Goal: Task Accomplishment & Management: Manage account settings

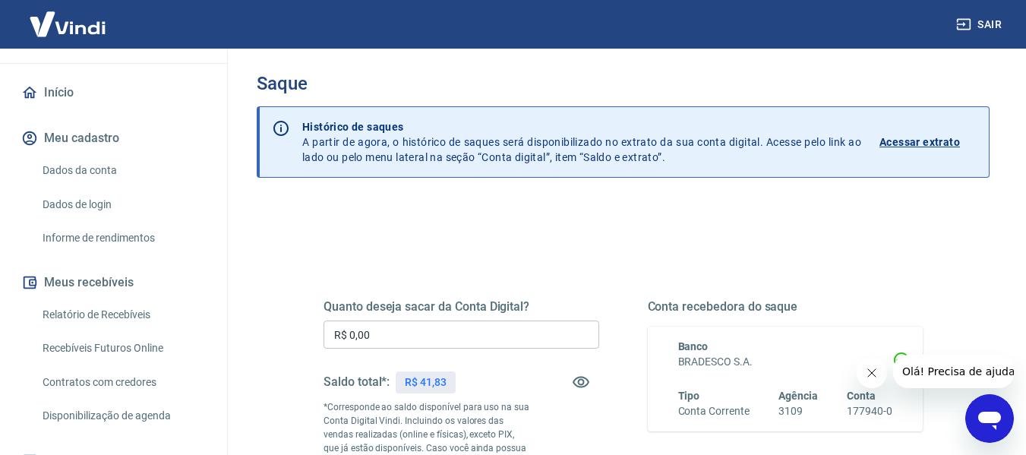
scroll to position [152, 0]
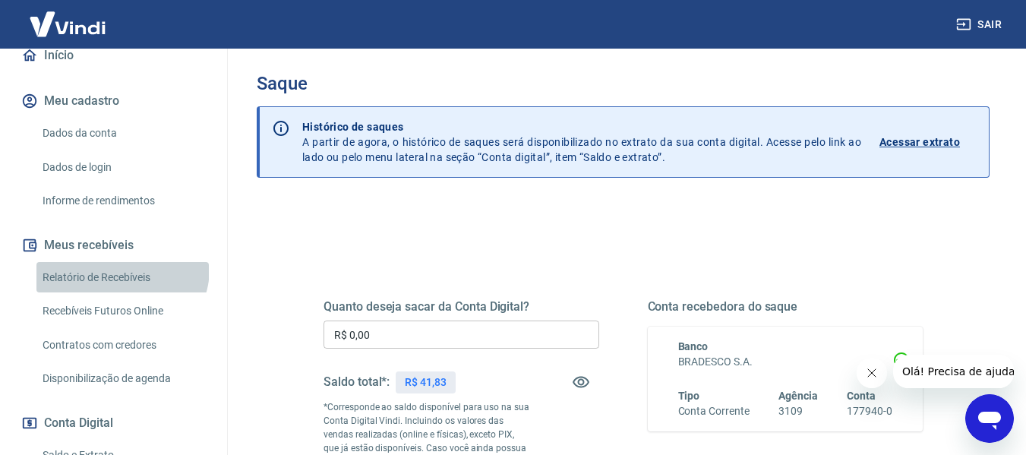
click at [121, 268] on link "Relatório de Recebíveis" at bounding box center [122, 277] width 172 height 31
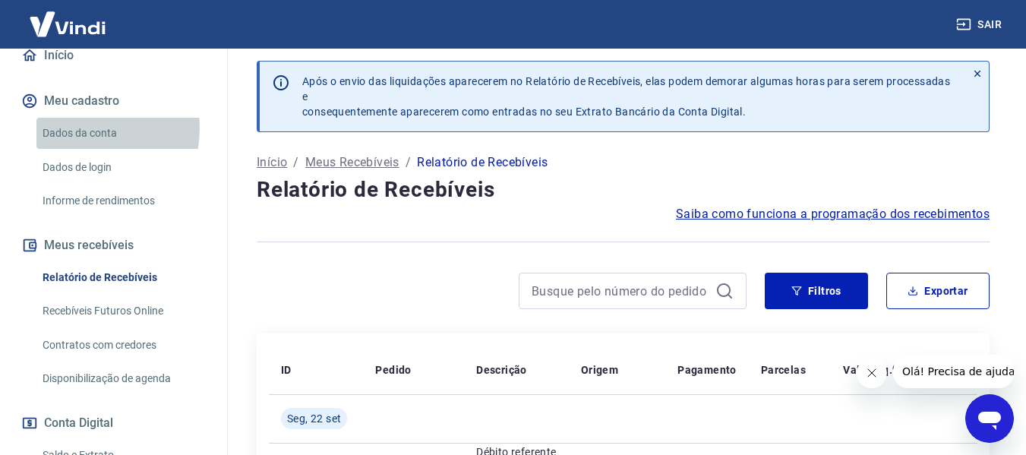
click at [77, 128] on link "Dados da conta" at bounding box center [122, 133] width 172 height 31
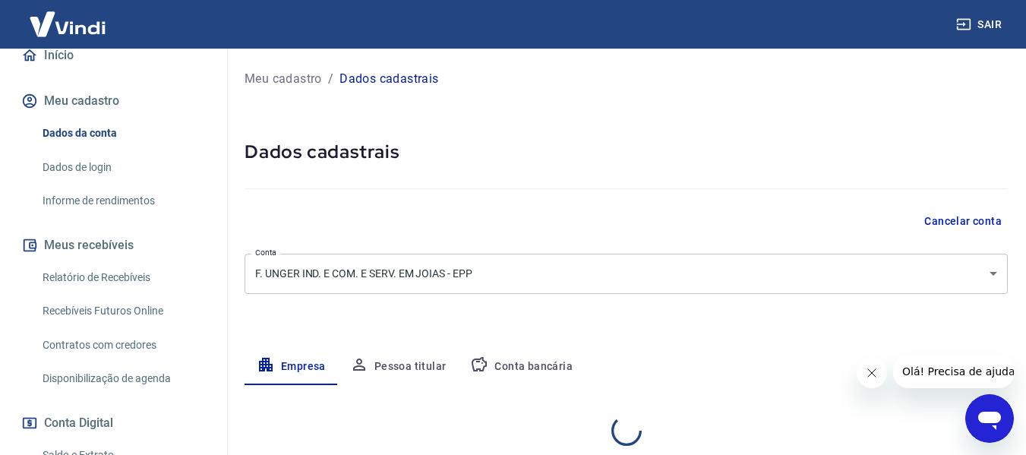
select select "PA"
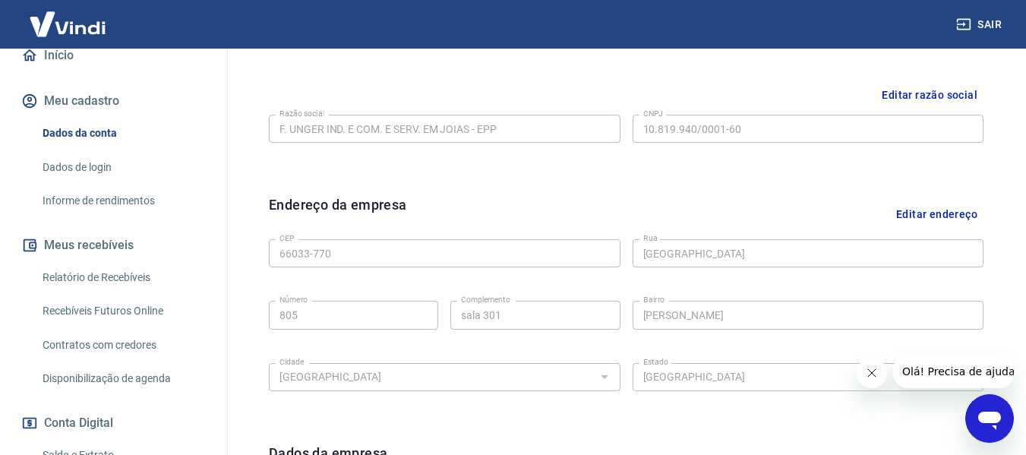
scroll to position [260, 0]
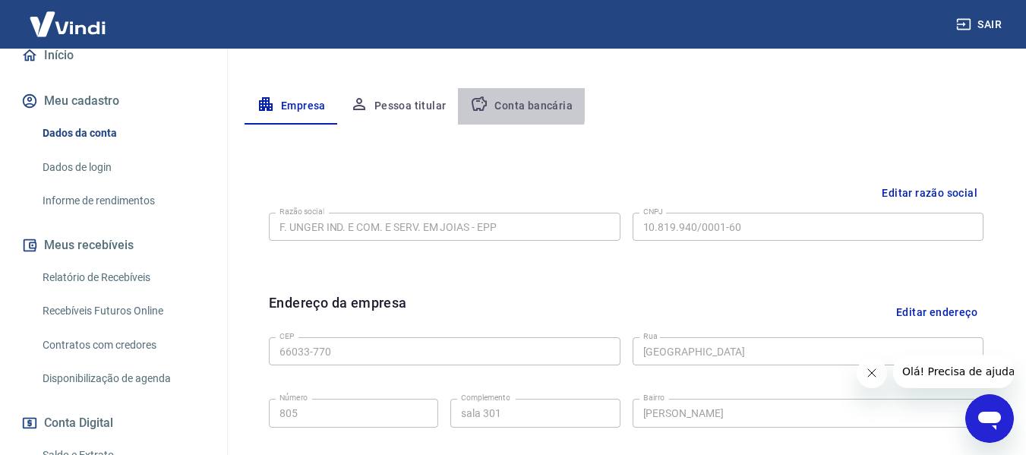
click at [491, 104] on button "Conta bancária" at bounding box center [521, 106] width 127 height 36
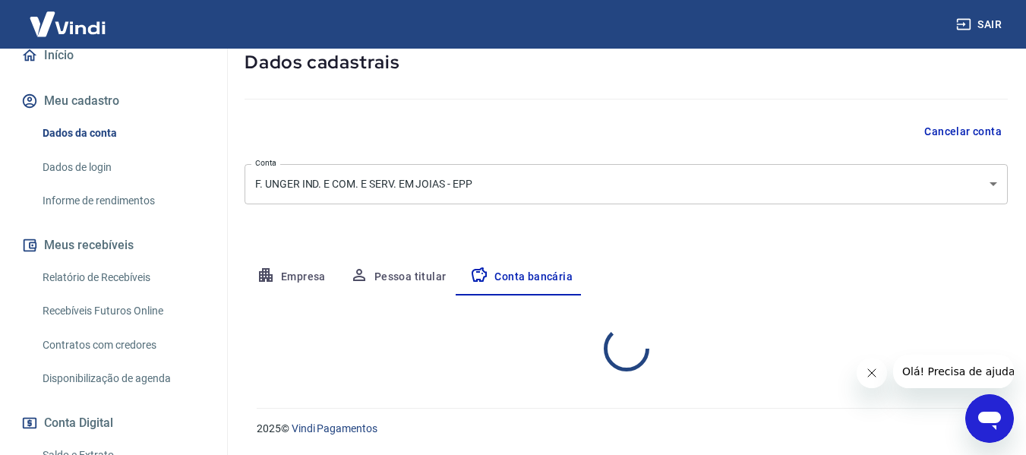
select select "1"
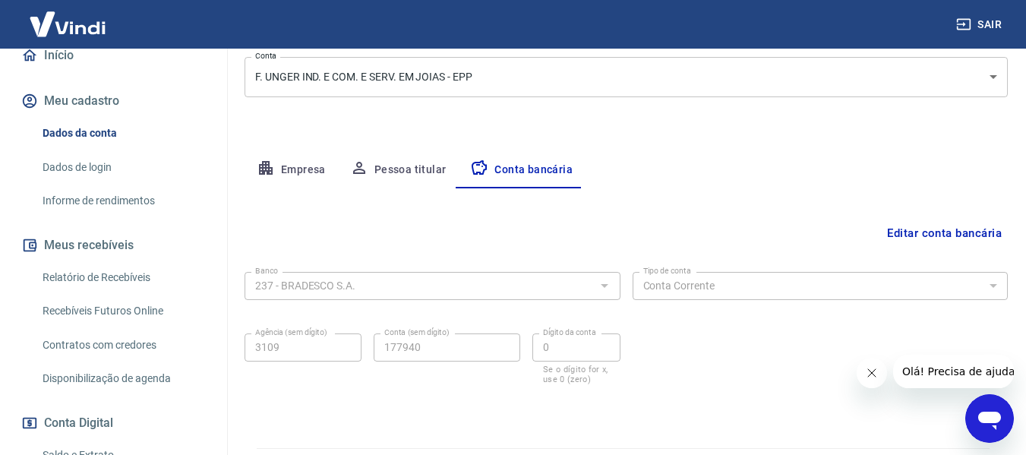
scroll to position [161, 0]
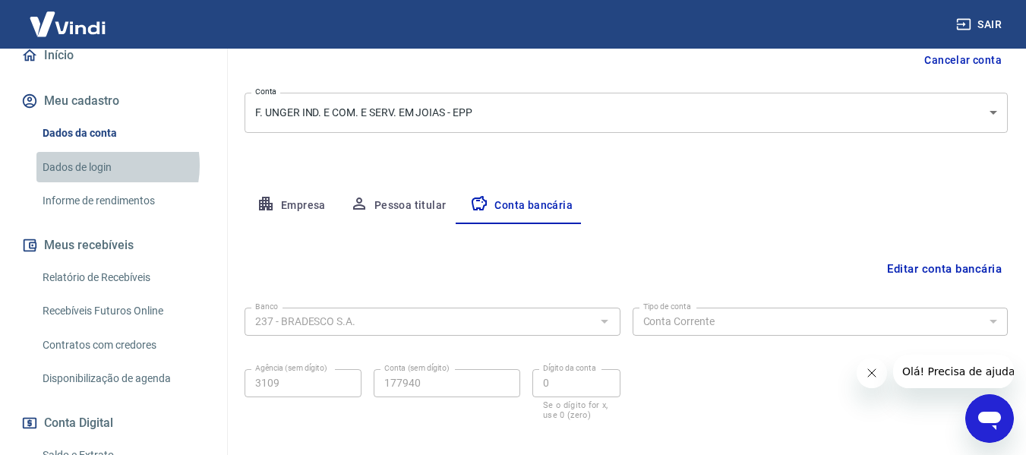
click at [96, 165] on link "Dados de login" at bounding box center [122, 167] width 172 height 31
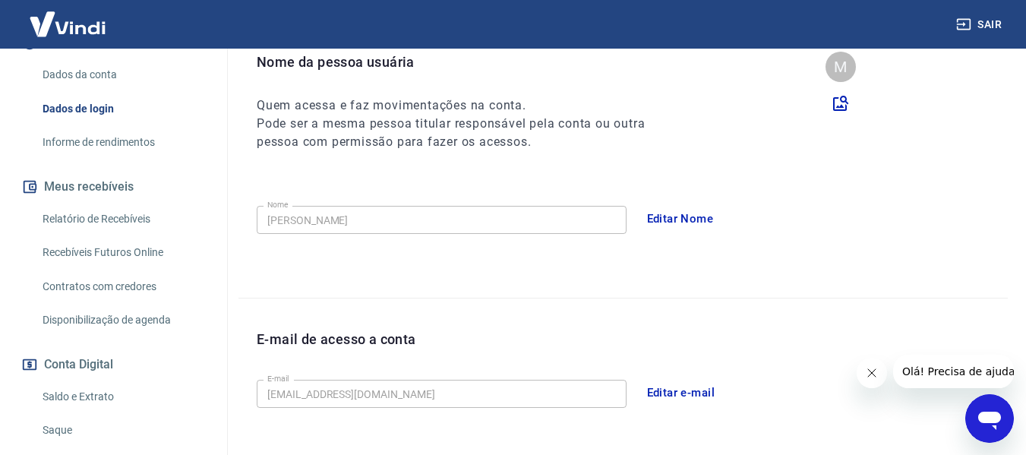
scroll to position [228, 0]
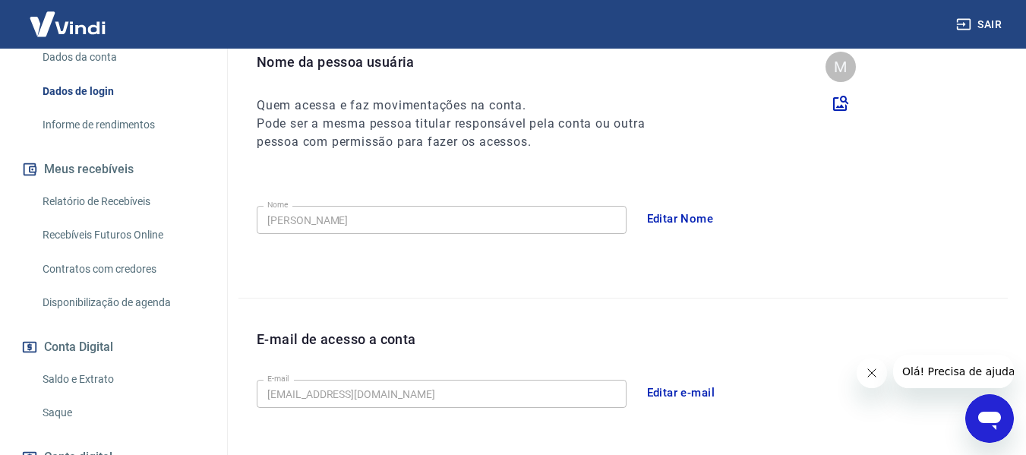
click at [94, 375] on link "Saldo e Extrato" at bounding box center [122, 379] width 172 height 31
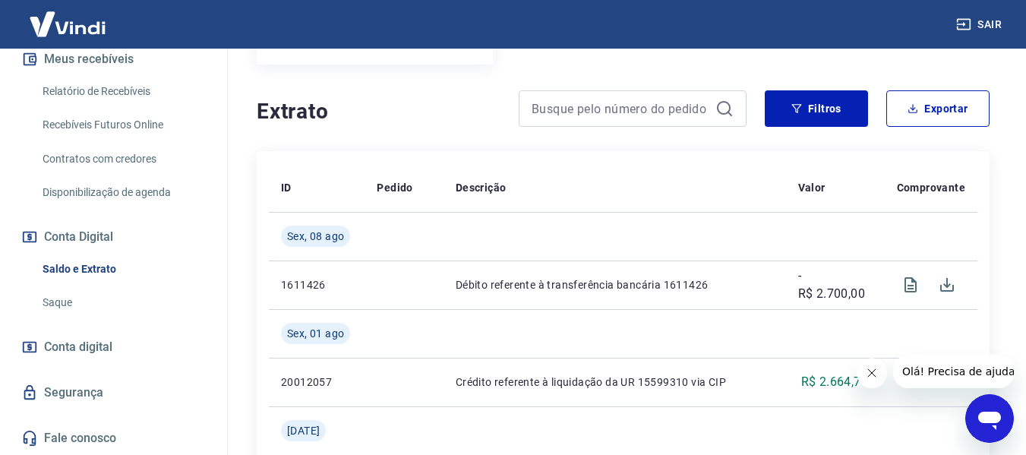
scroll to position [304, 0]
